Goal: Transaction & Acquisition: Purchase product/service

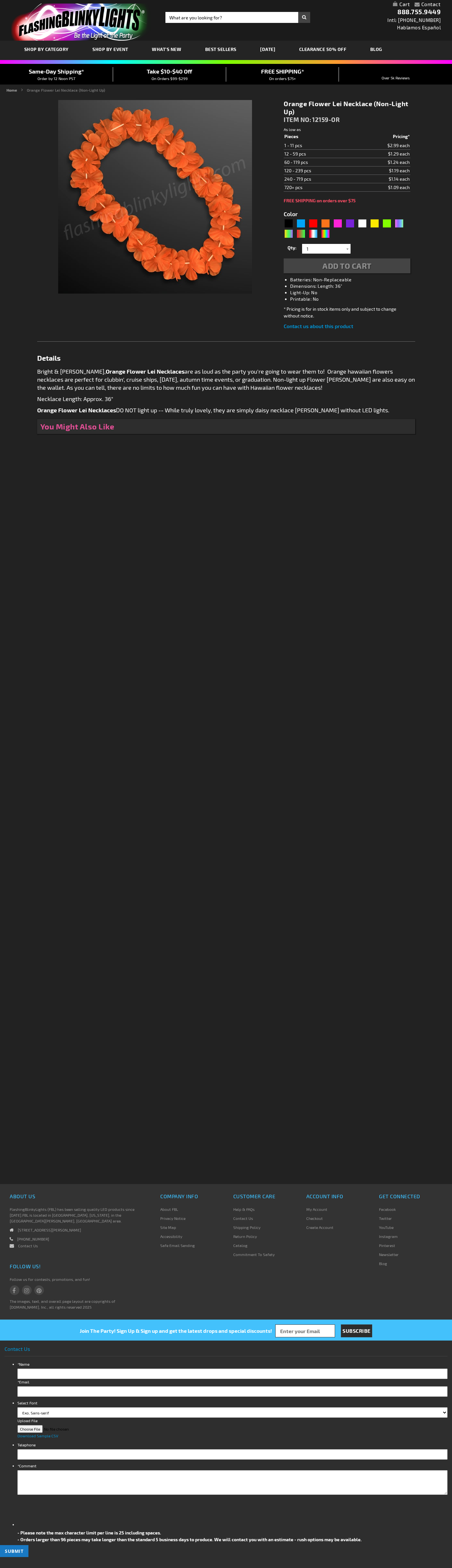
type input "5637"
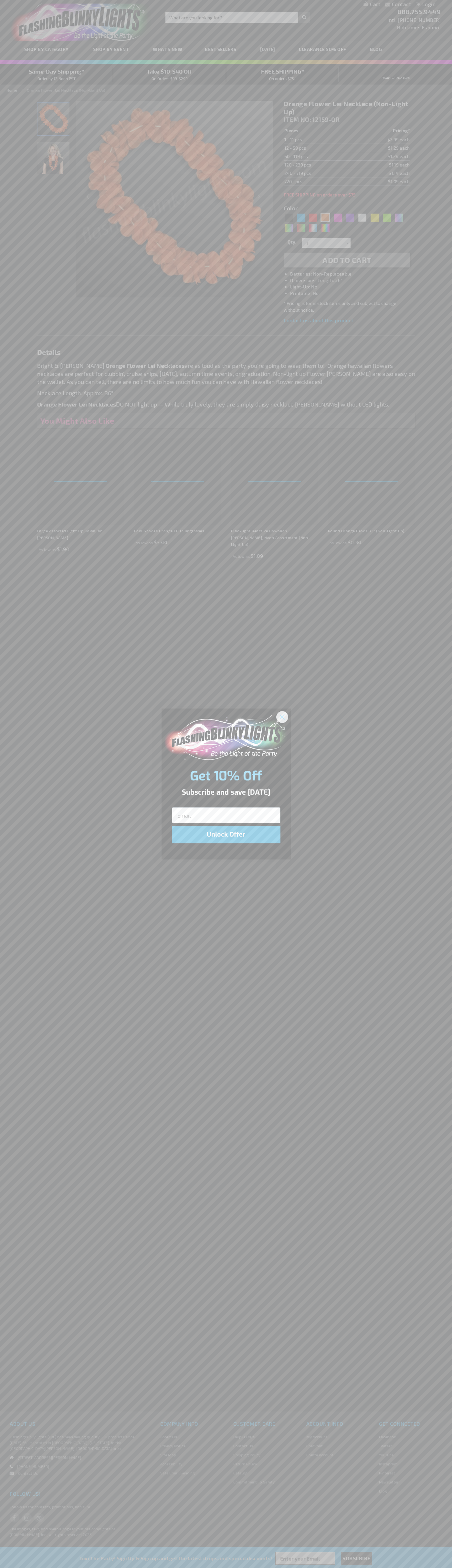
click at [282, 716] on icon "Close dialog" at bounding box center [281, 716] width 4 height 4
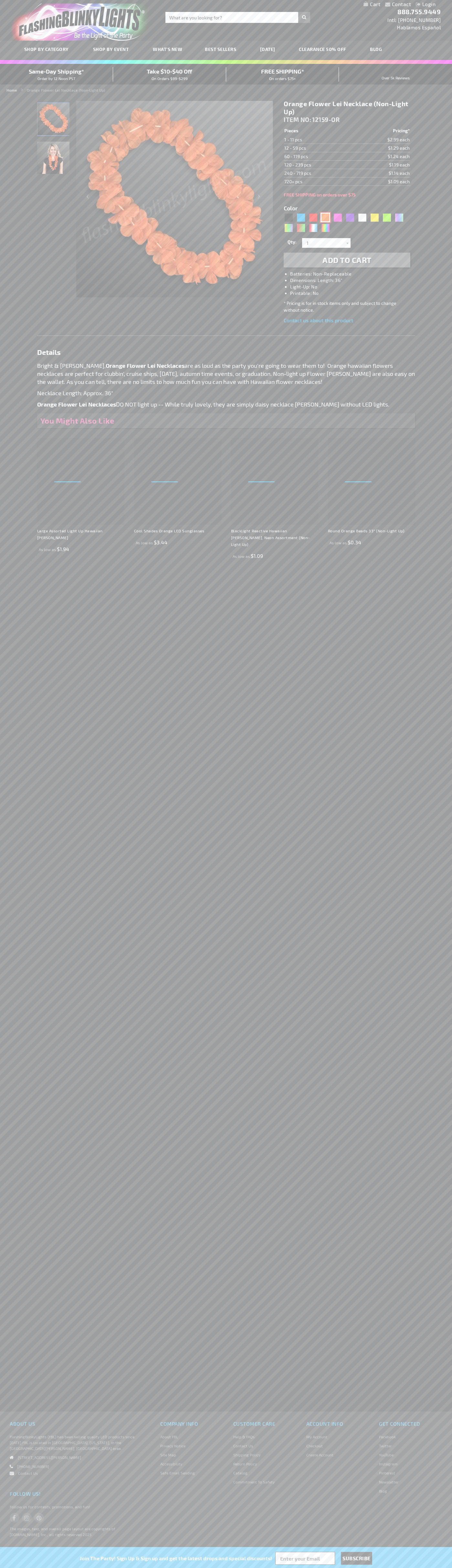
click at [325, 217] on div "Orange" at bounding box center [325, 217] width 10 height 10
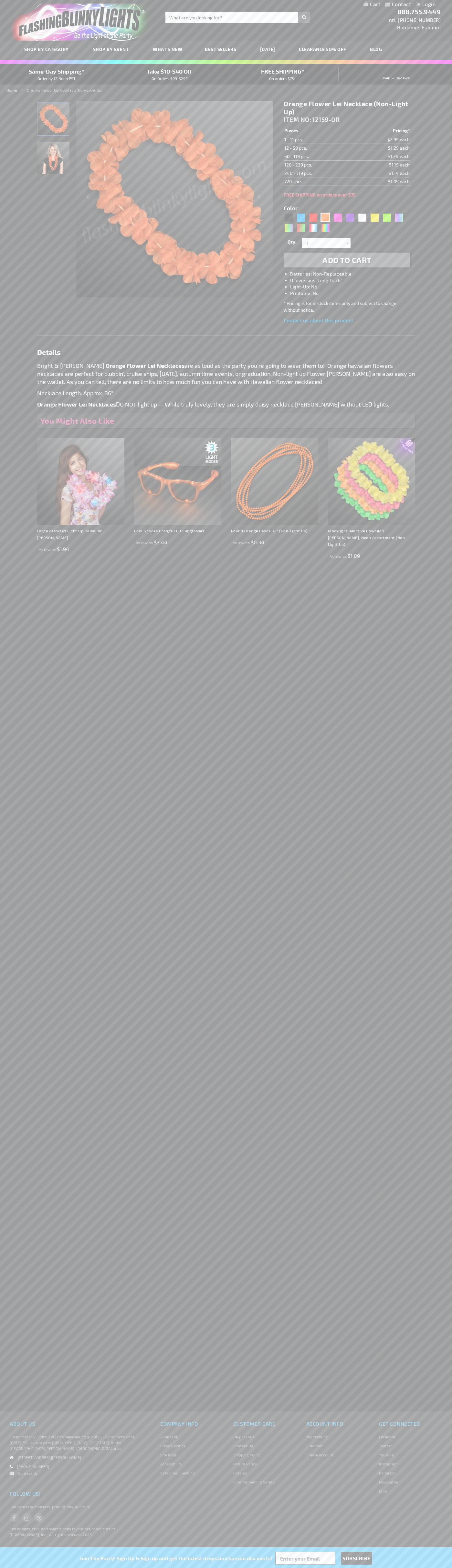
click at [347, 260] on span "Add to Cart" at bounding box center [347, 259] width 49 height 9
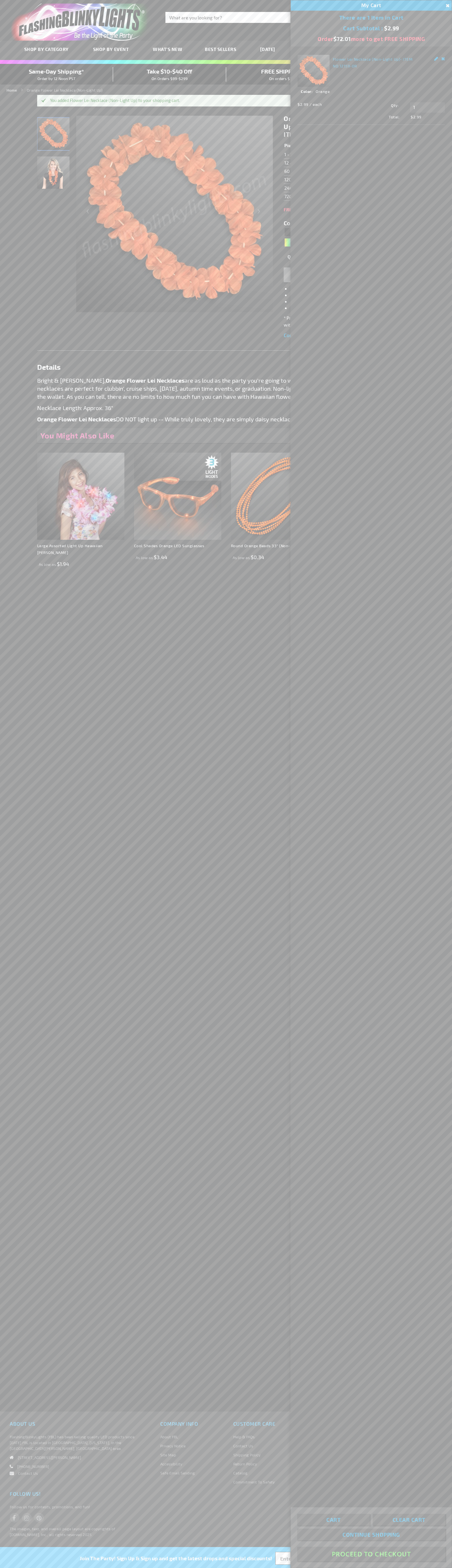
click at [371, 1554] on button "Proceed To Checkout" at bounding box center [371, 1554] width 148 height 15
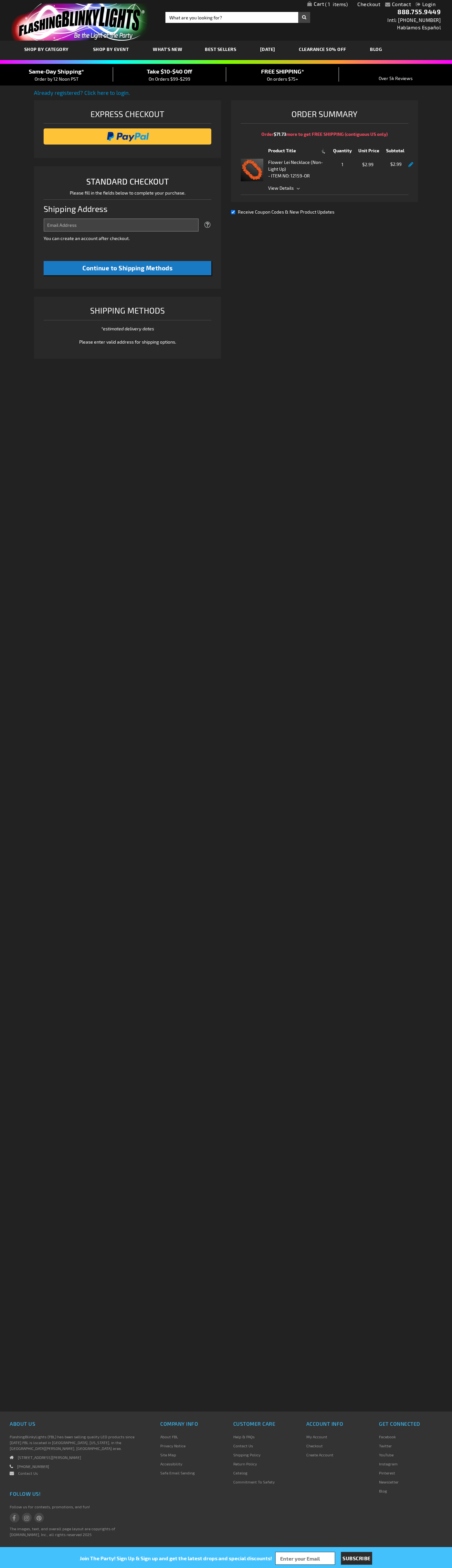
select select "US"
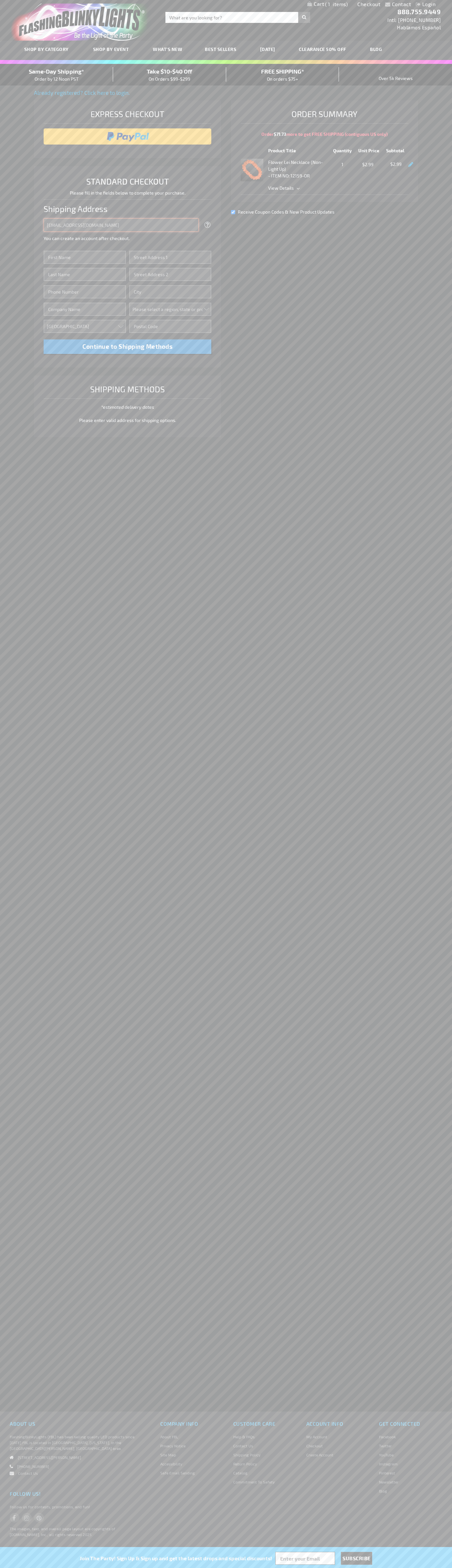
type input "[EMAIL_ADDRESS][DOMAIN_NAME]"
type input "[PERSON_NAME]"
type input "[STREET_ADDRESS][PERSON_NAME]"
type input "First floor"
type input "coral gables"
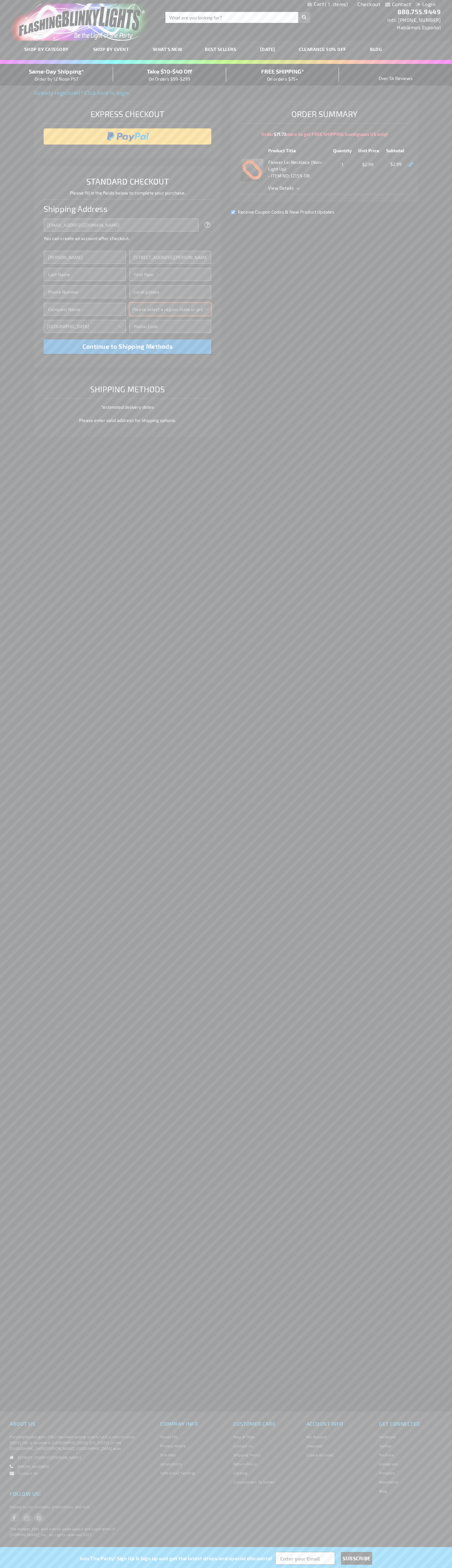
select select "18"
type input "33134"
type input "[PERSON_NAME]"
type input "6502530000"
type input "[PERSON_NAME]"
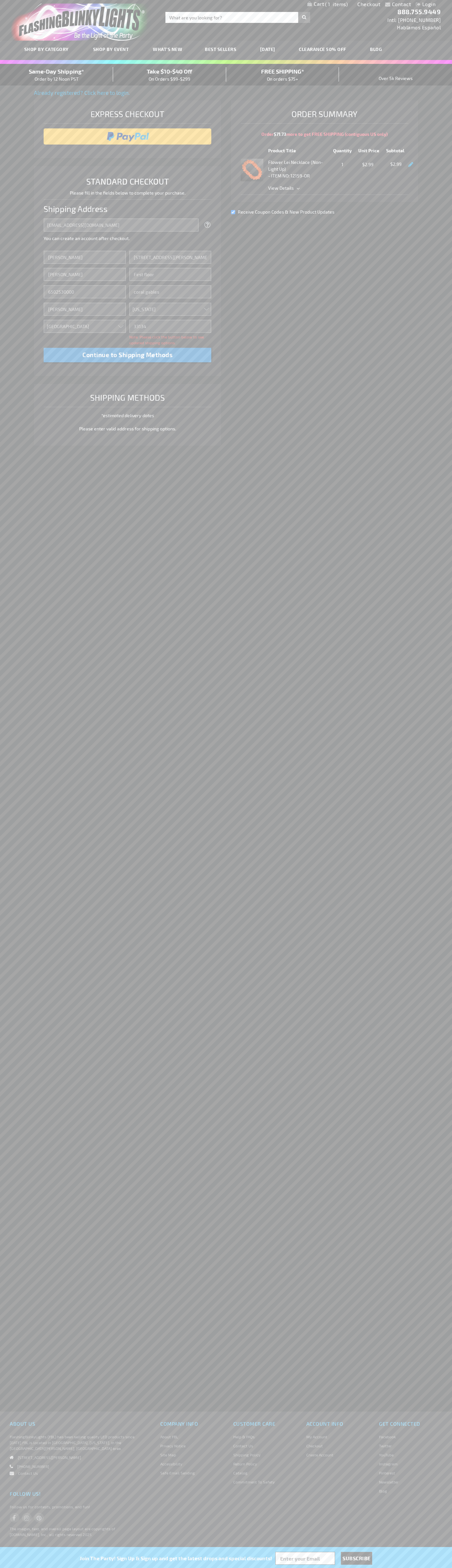
click at [57, 75] on div "Same-Day Shipping* Order by 12 Noon PST" at bounding box center [57, 74] width 113 height 15
click at [127, 136] on input "image" at bounding box center [127, 136] width 161 height 13
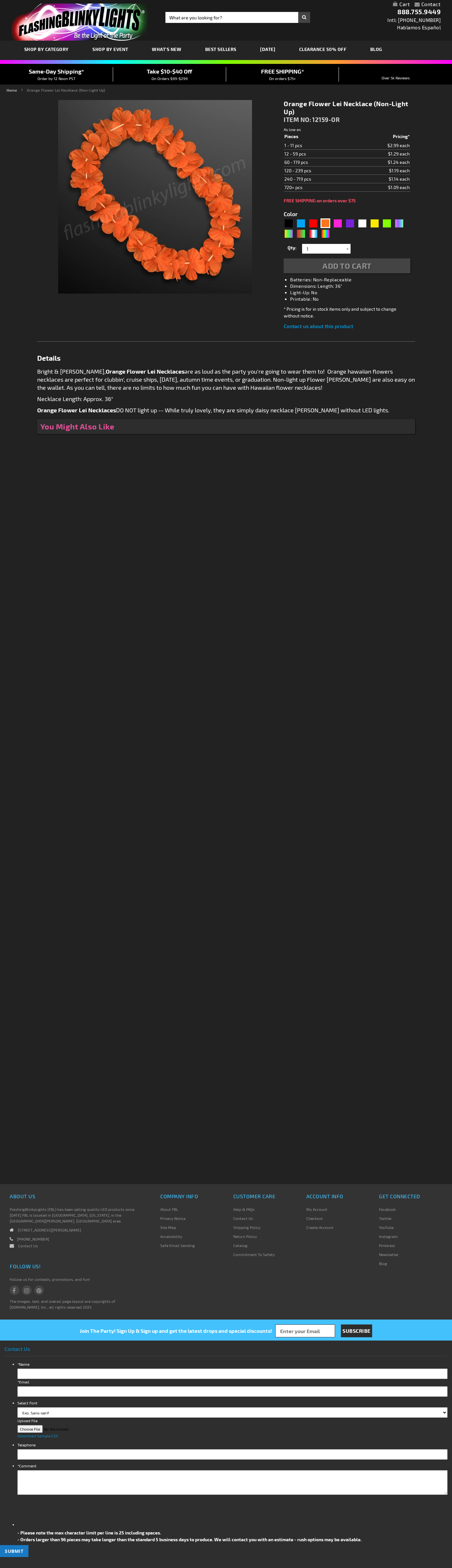
type input "5637"
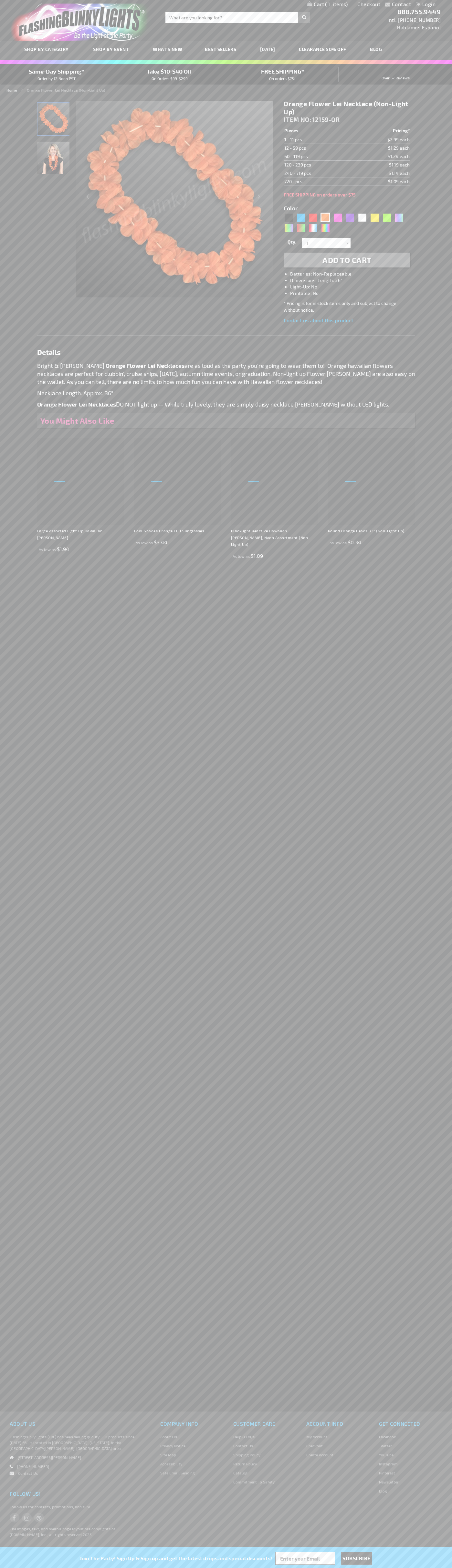
click at [327, 4] on span "1" at bounding box center [336, 4] width 23 height 6
